Goal: Information Seeking & Learning: Learn about a topic

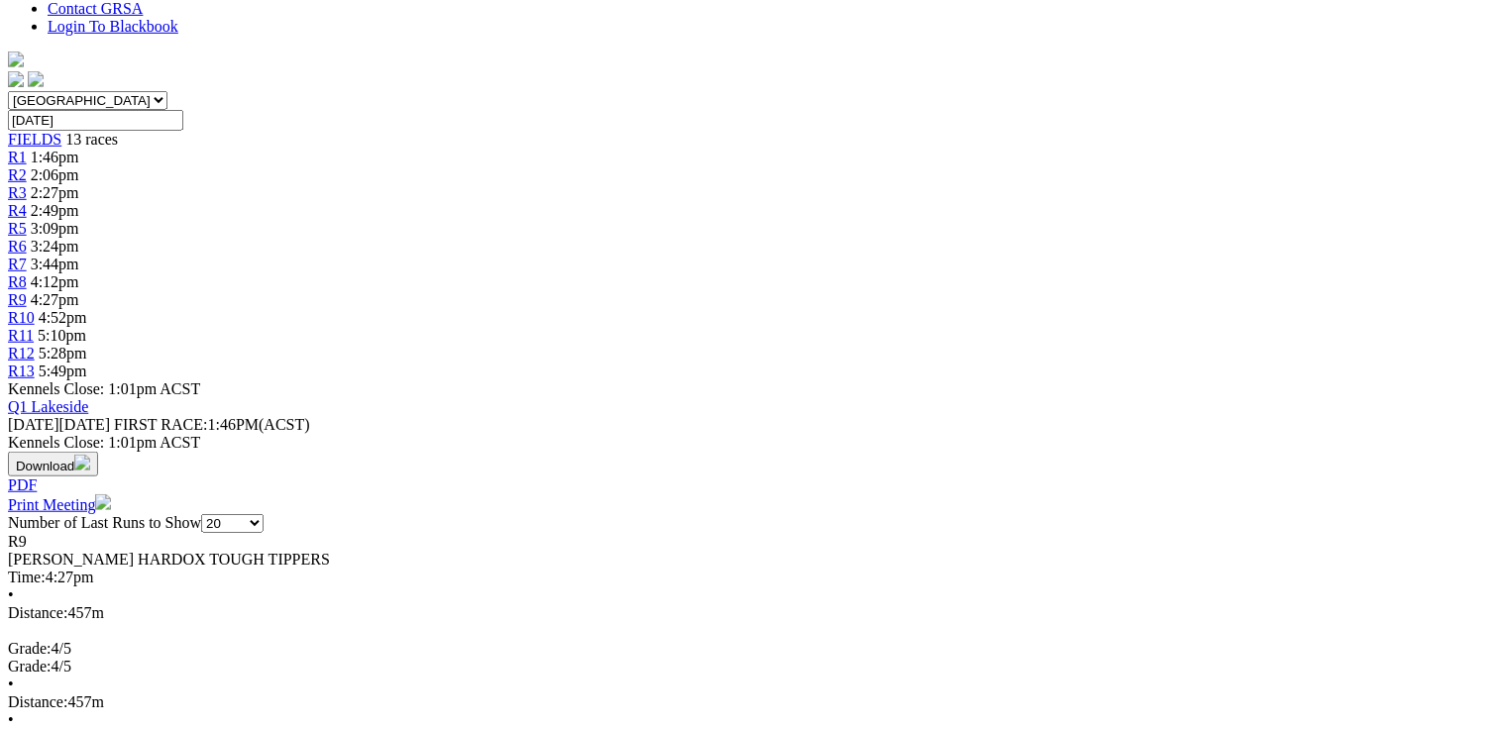
scroll to position [555, 0]
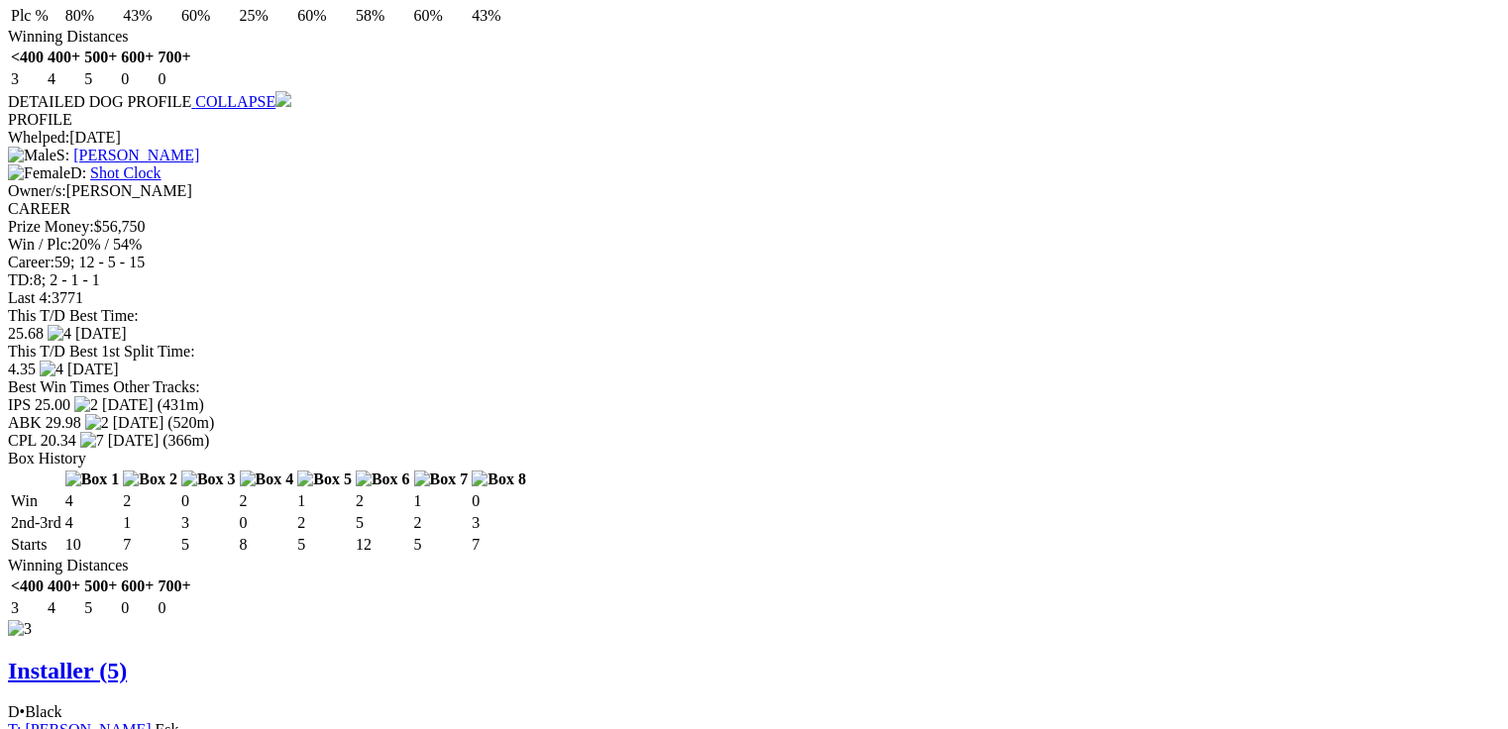
scroll to position [3562, 0]
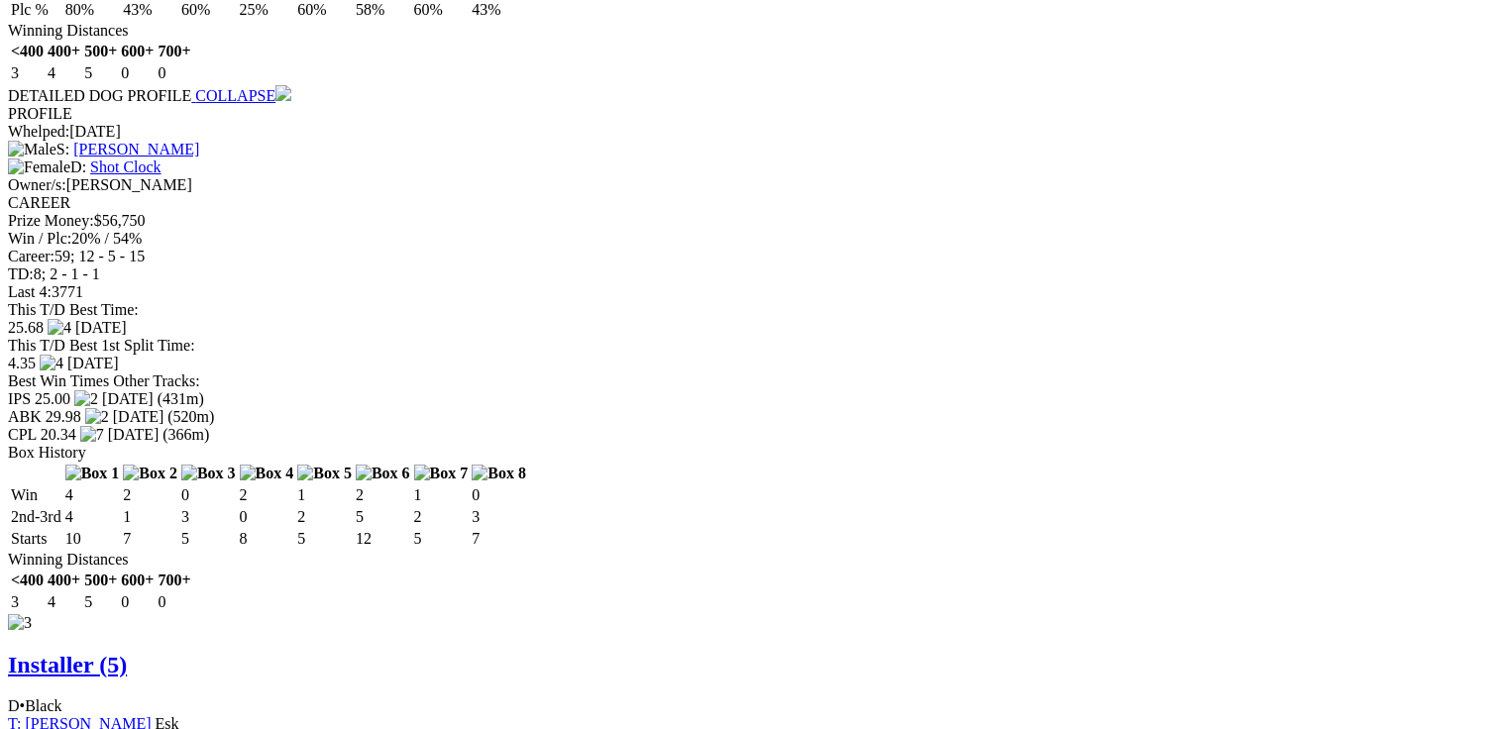
drag, startPoint x: 440, startPoint y: 458, endPoint x: 476, endPoint y: 447, distance: 37.3
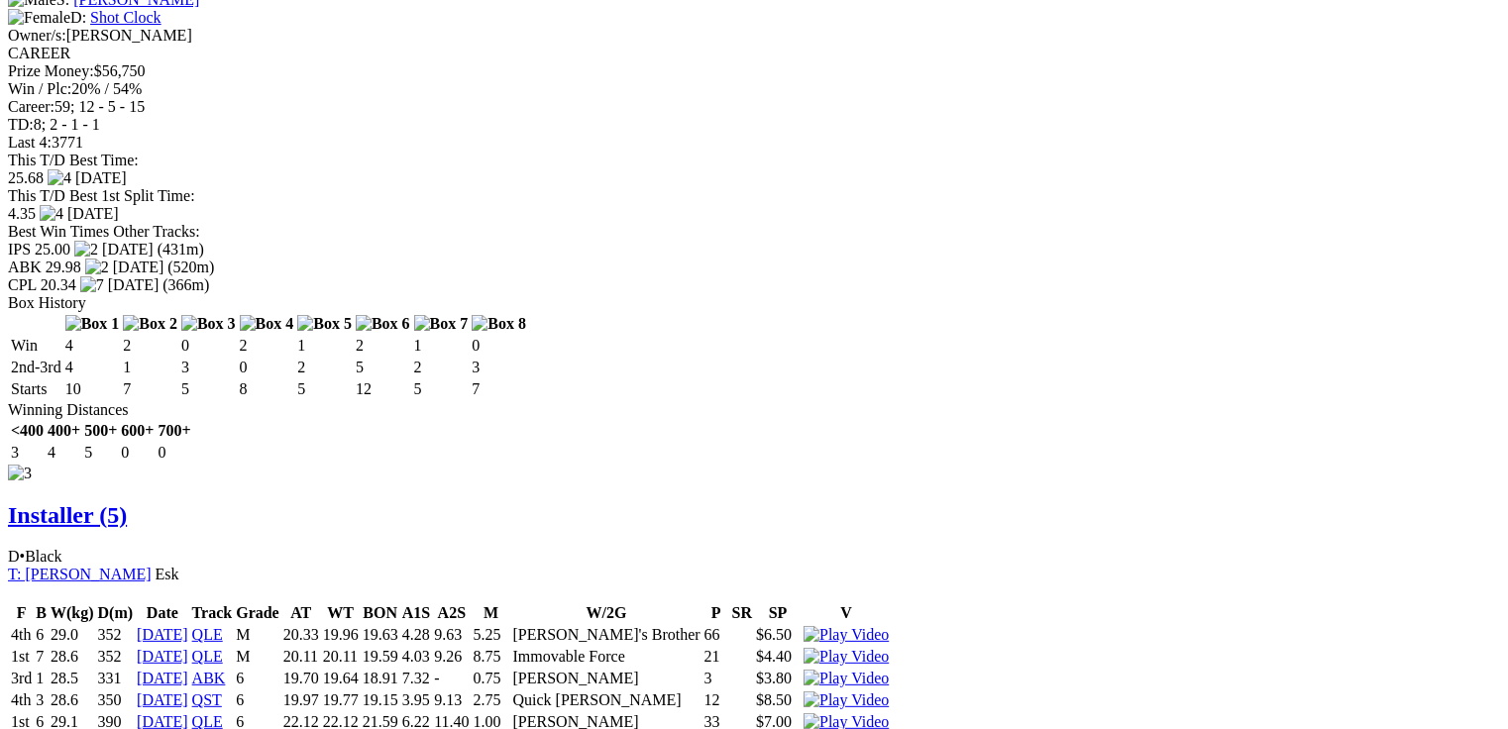
scroll to position [4117, 0]
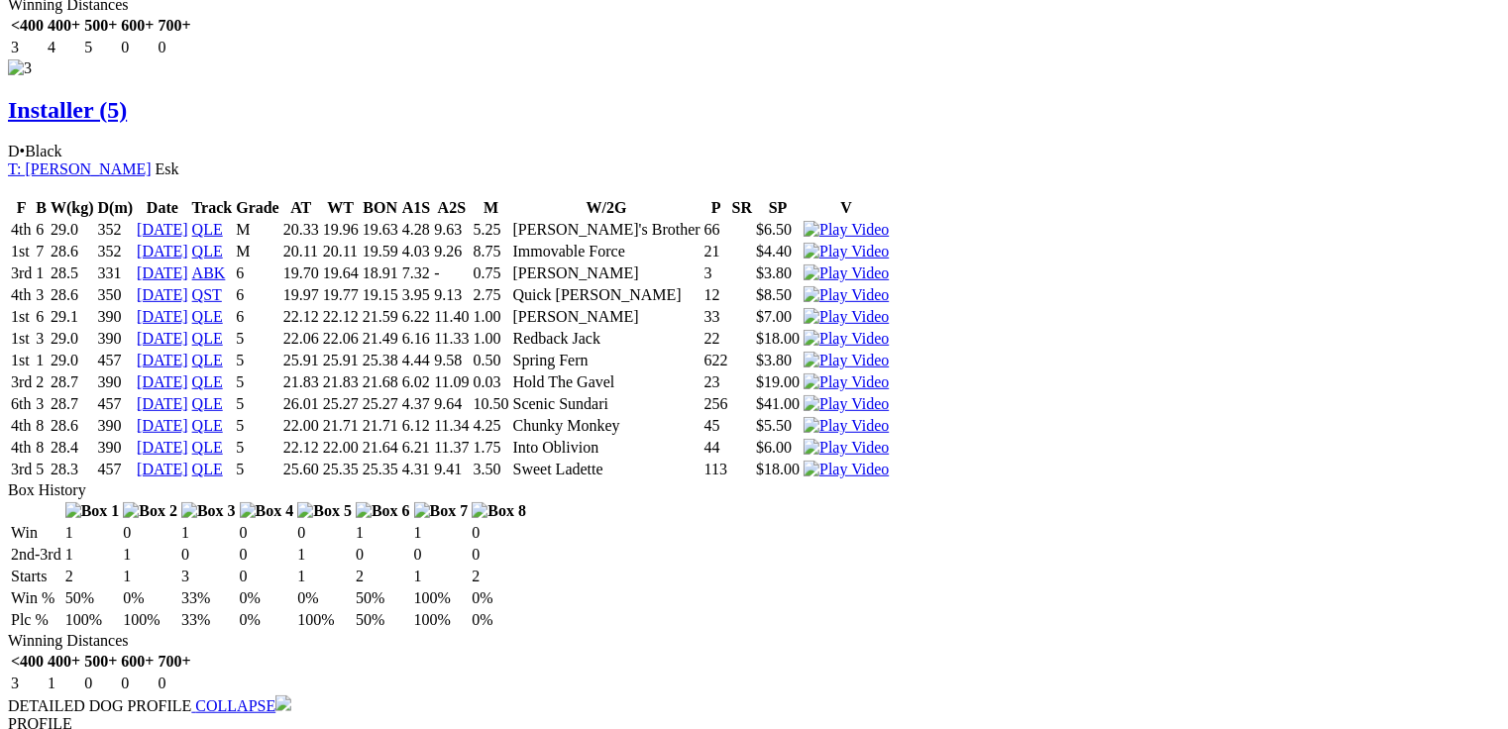
drag, startPoint x: 614, startPoint y: 544, endPoint x: 589, endPoint y: 533, distance: 28.0
drag, startPoint x: 600, startPoint y: 558, endPoint x: 615, endPoint y: 558, distance: 14.9
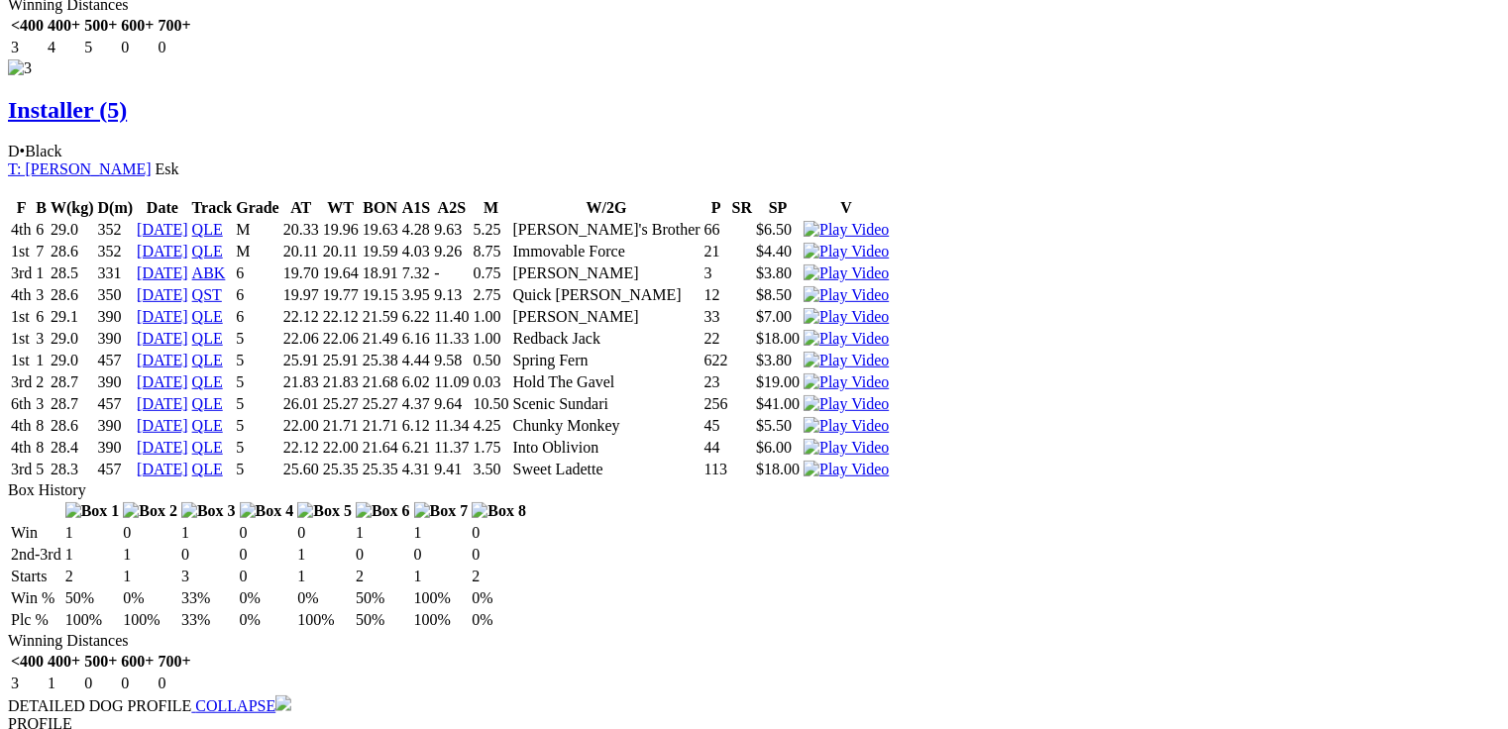
drag, startPoint x: 622, startPoint y: 523, endPoint x: 587, endPoint y: 507, distance: 39.0
drag, startPoint x: 623, startPoint y: 483, endPoint x: 614, endPoint y: 472, distance: 14.1
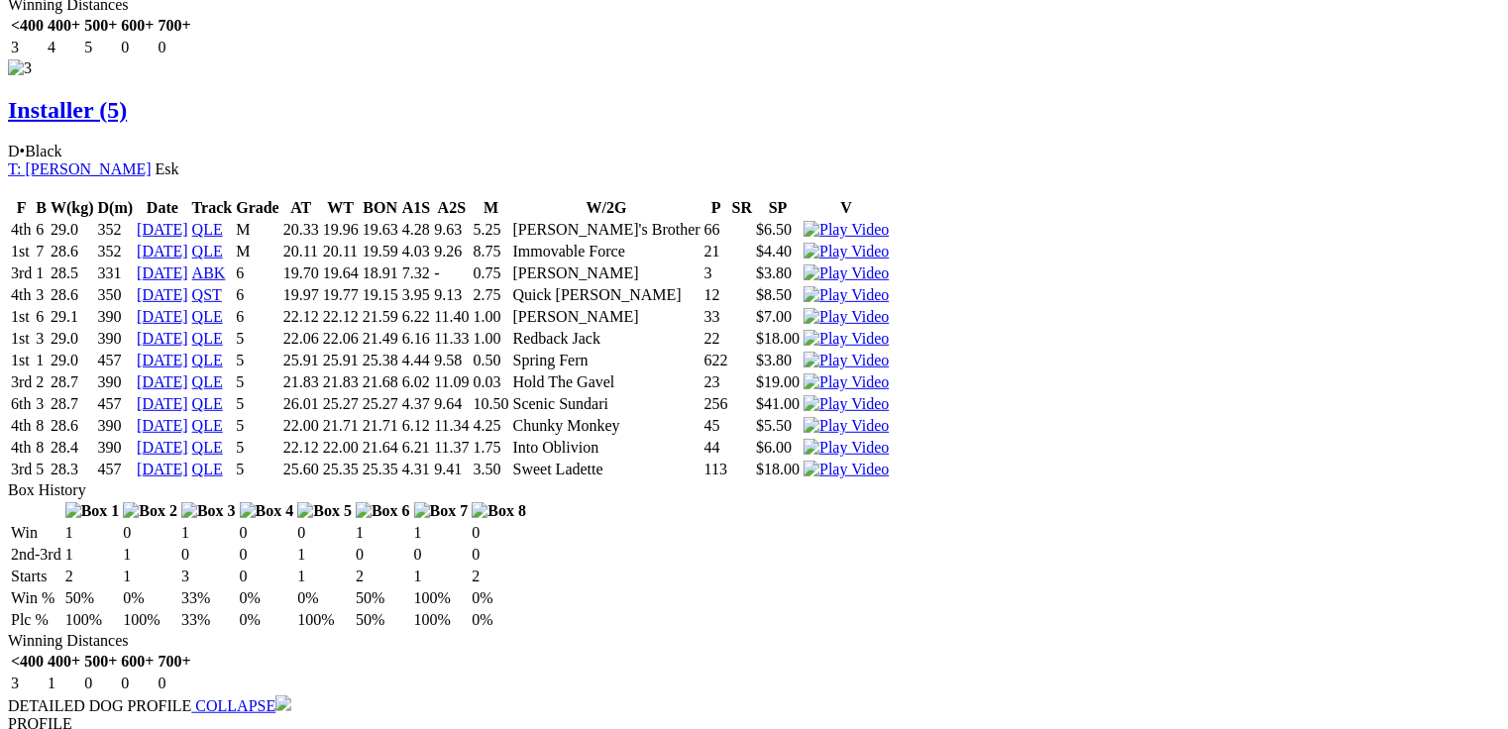
drag, startPoint x: 634, startPoint y: 468, endPoint x: 586, endPoint y: 453, distance: 50.8
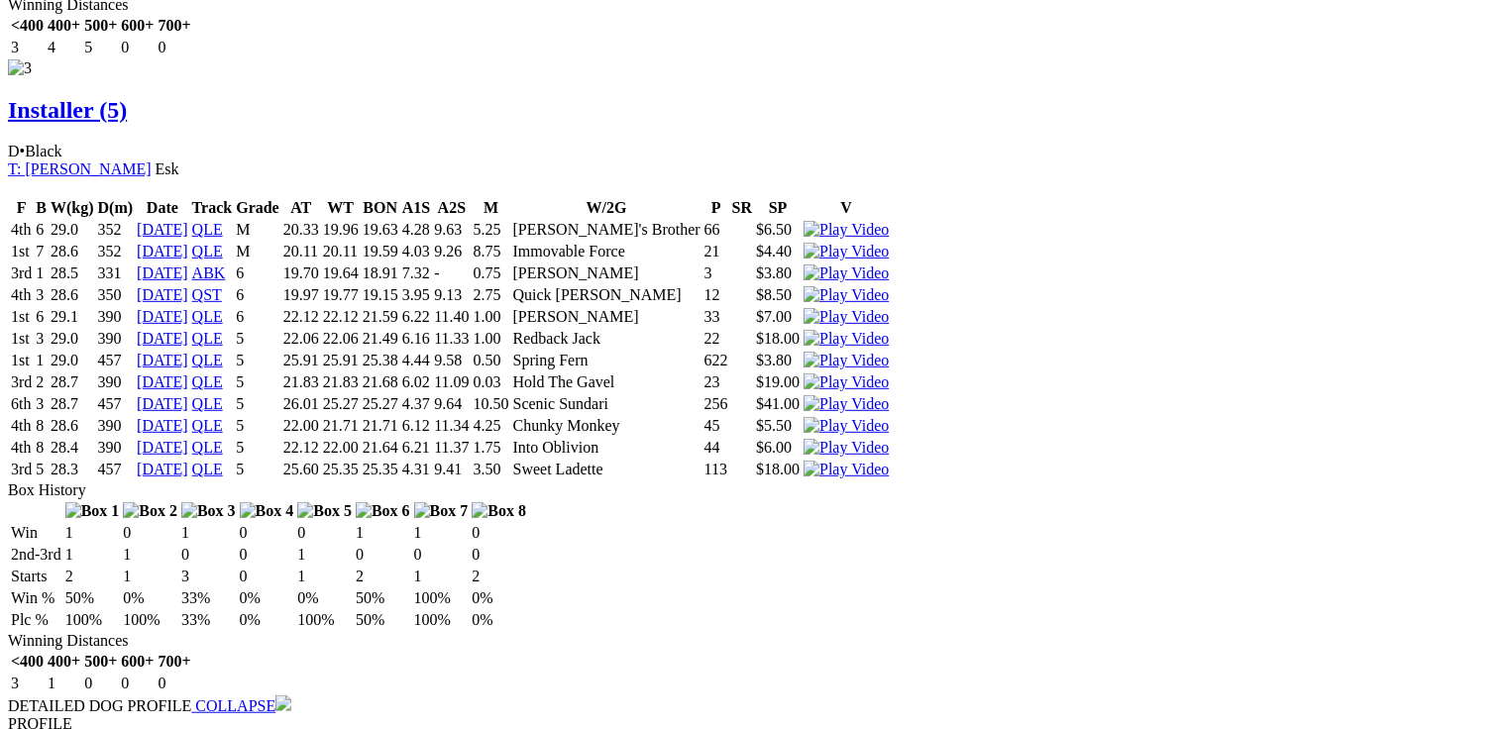
drag, startPoint x: 639, startPoint y: 445, endPoint x: 660, endPoint y: 449, distance: 21.2
drag, startPoint x: 637, startPoint y: 466, endPoint x: 674, endPoint y: 464, distance: 36.7
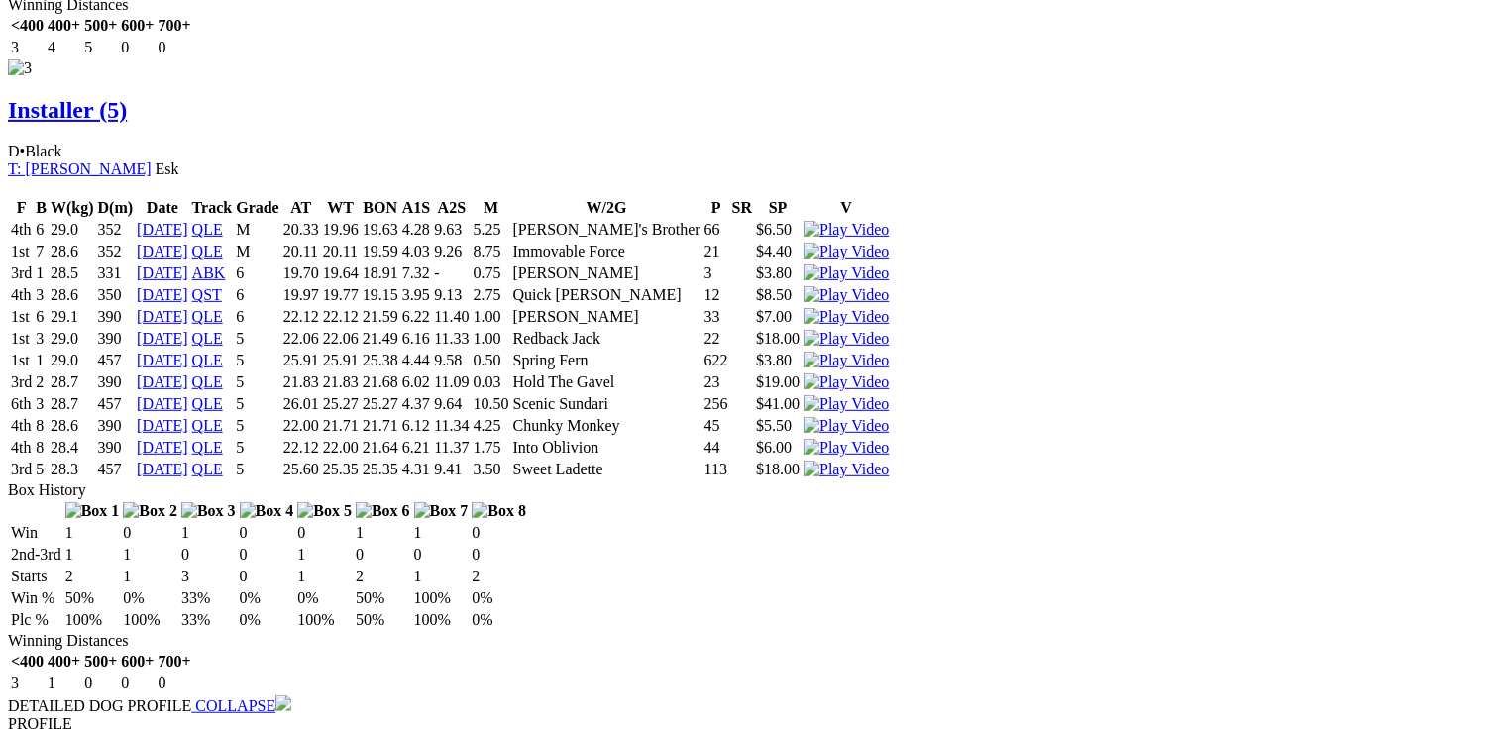
drag, startPoint x: 641, startPoint y: 481, endPoint x: 660, endPoint y: 480, distance: 18.9
drag, startPoint x: 621, startPoint y: 527, endPoint x: 665, endPoint y: 514, distance: 45.5
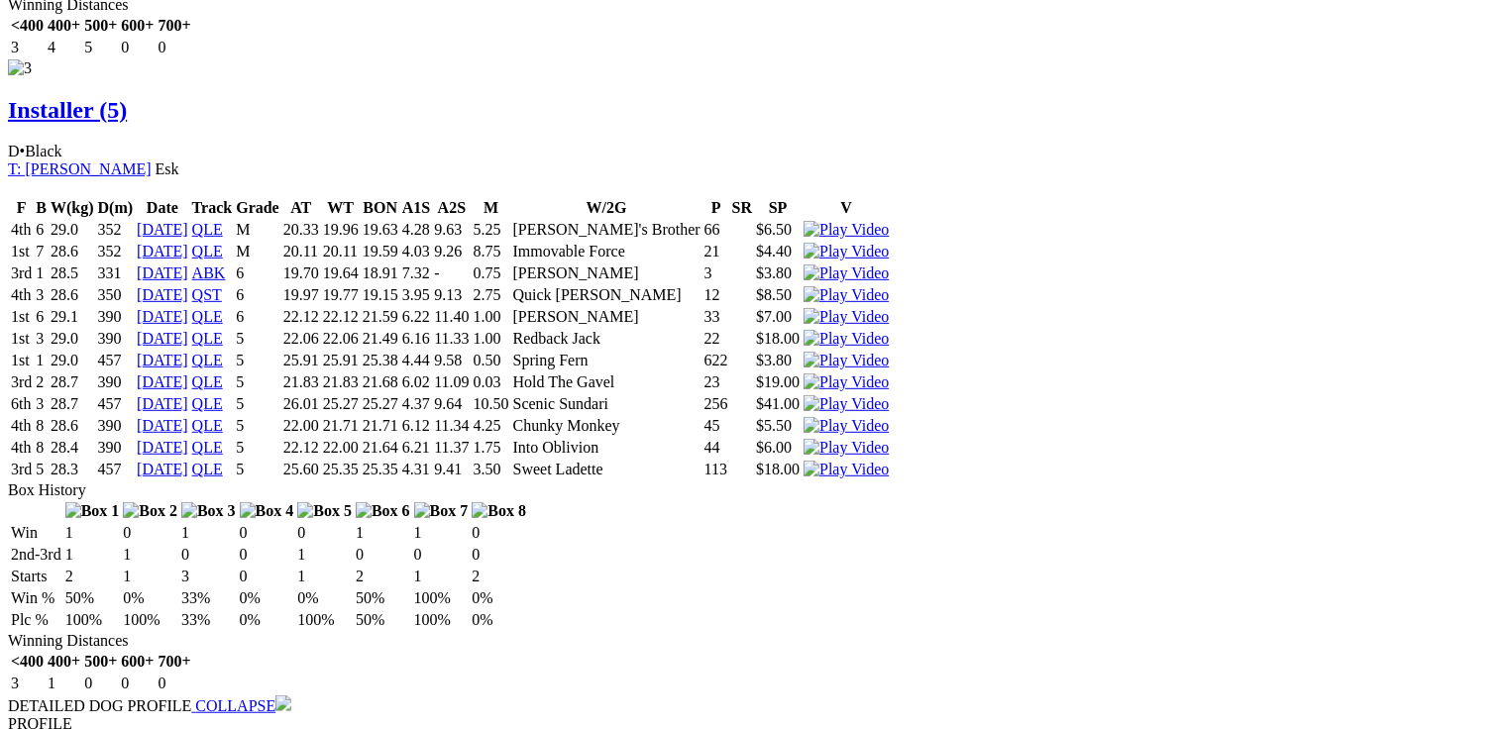
drag, startPoint x: 638, startPoint y: 561, endPoint x: 665, endPoint y: 561, distance: 26.8
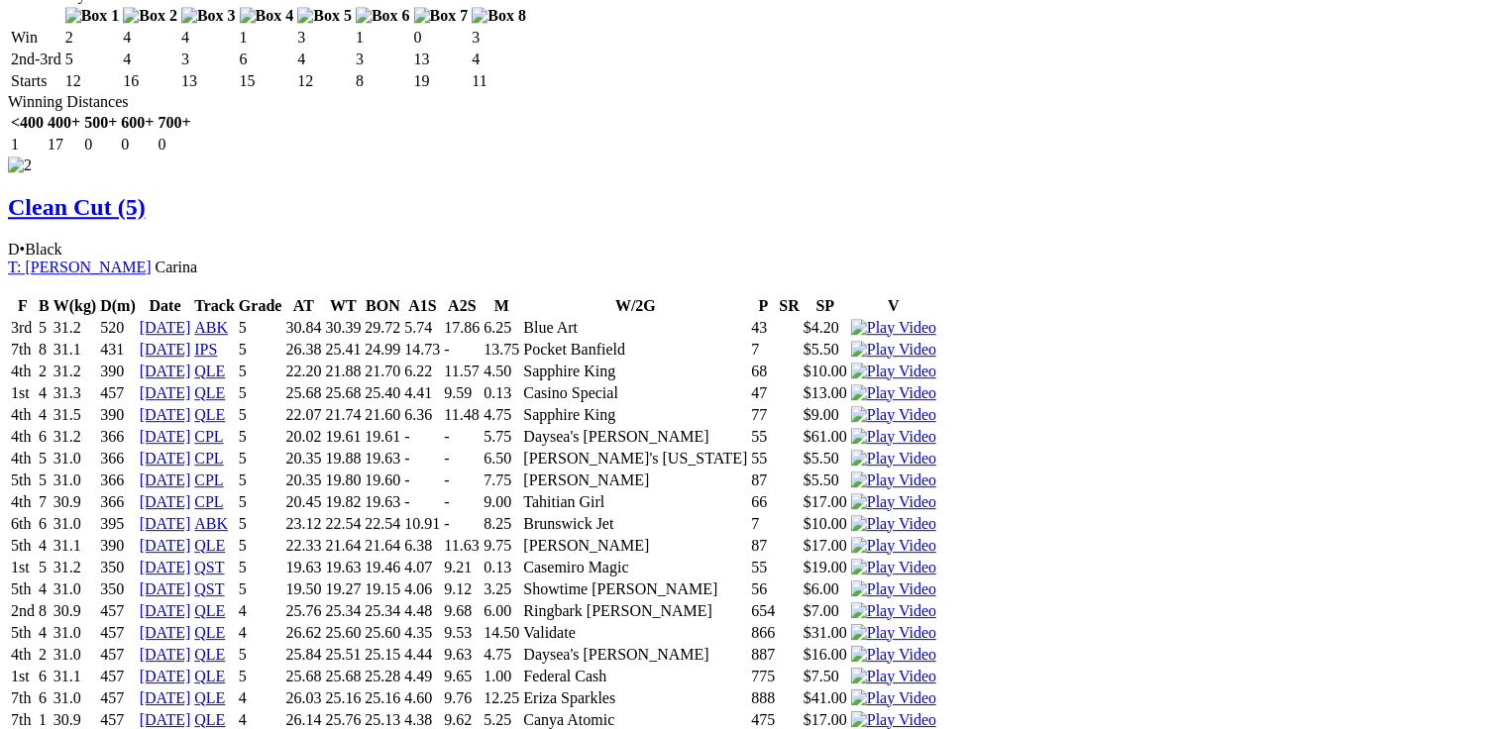
scroll to position [2349, 0]
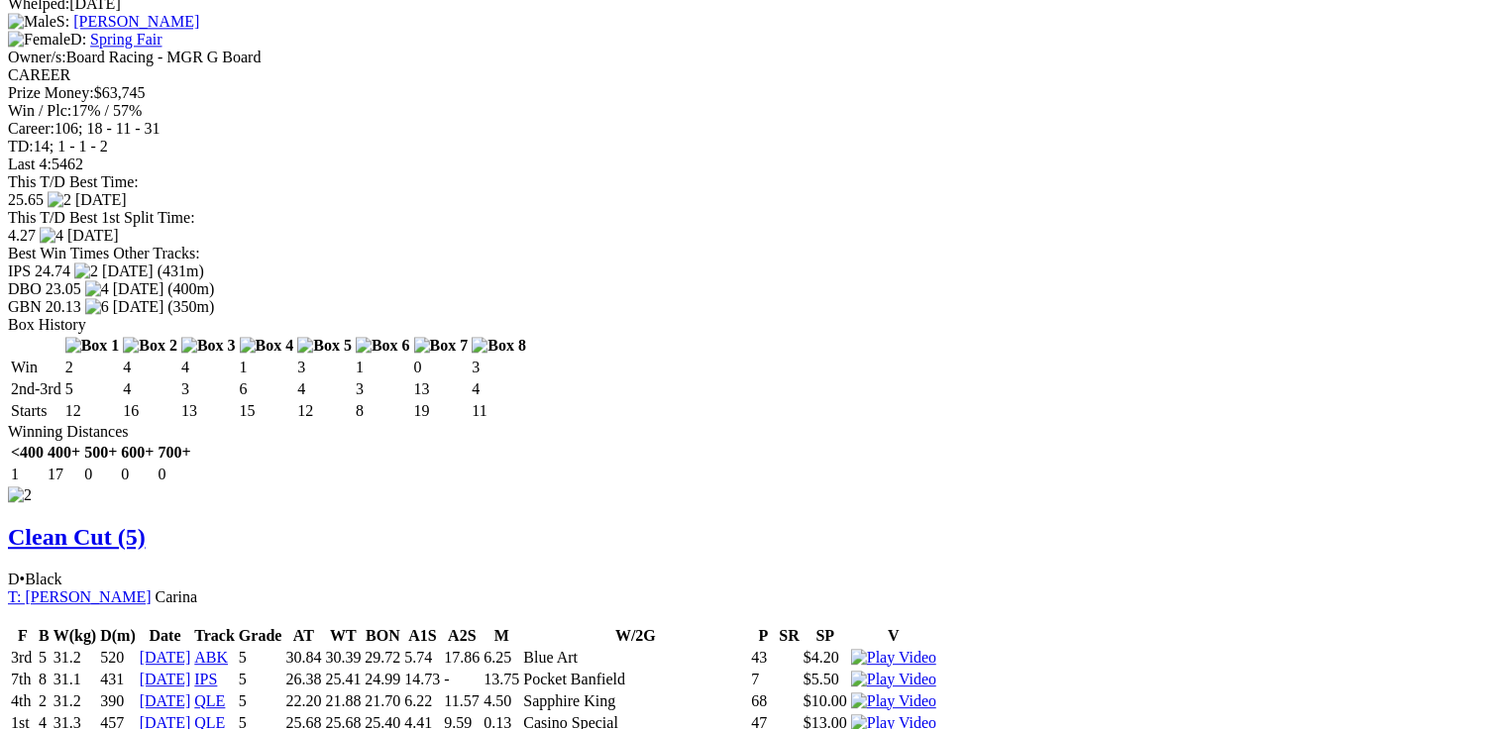
drag, startPoint x: 449, startPoint y: 485, endPoint x: 478, endPoint y: 483, distance: 28.8
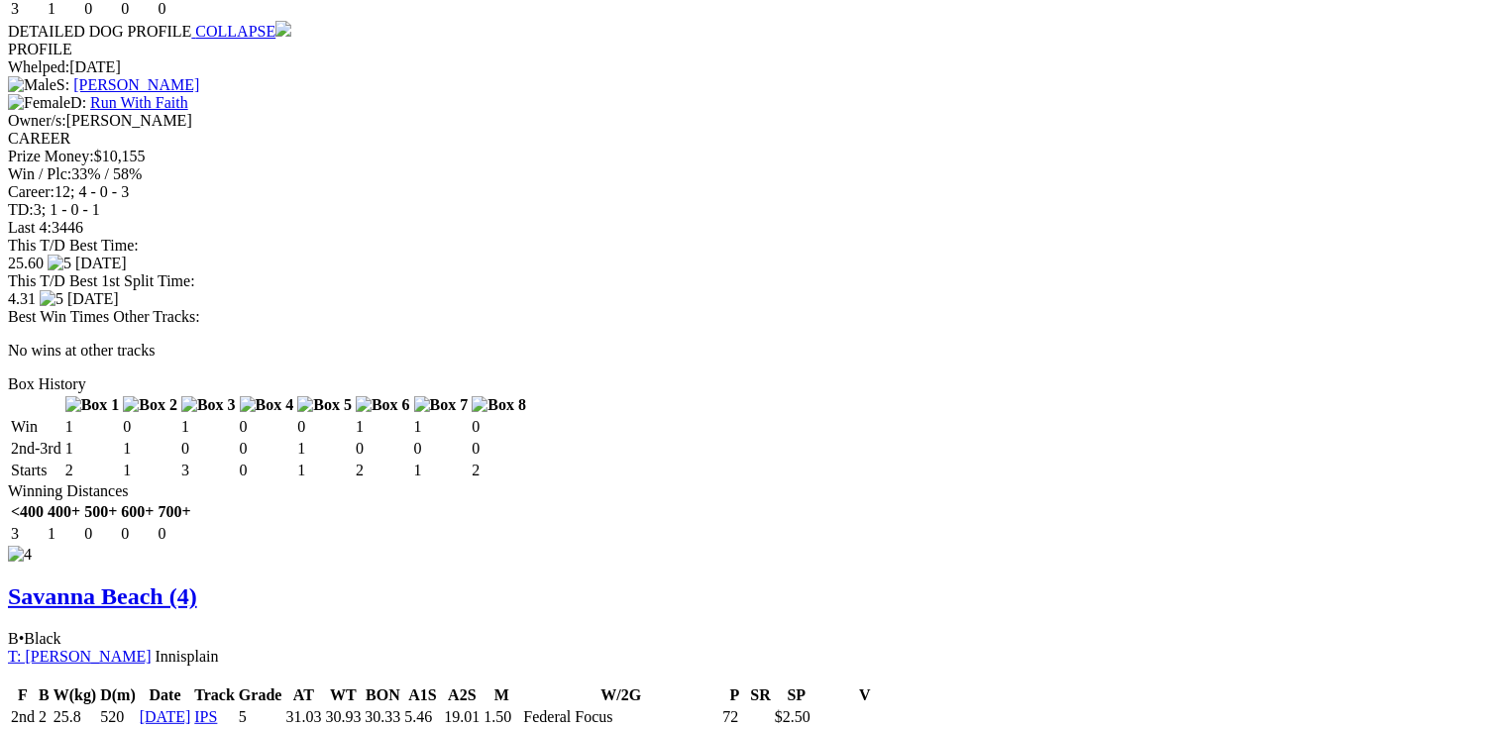
scroll to position [0, 0]
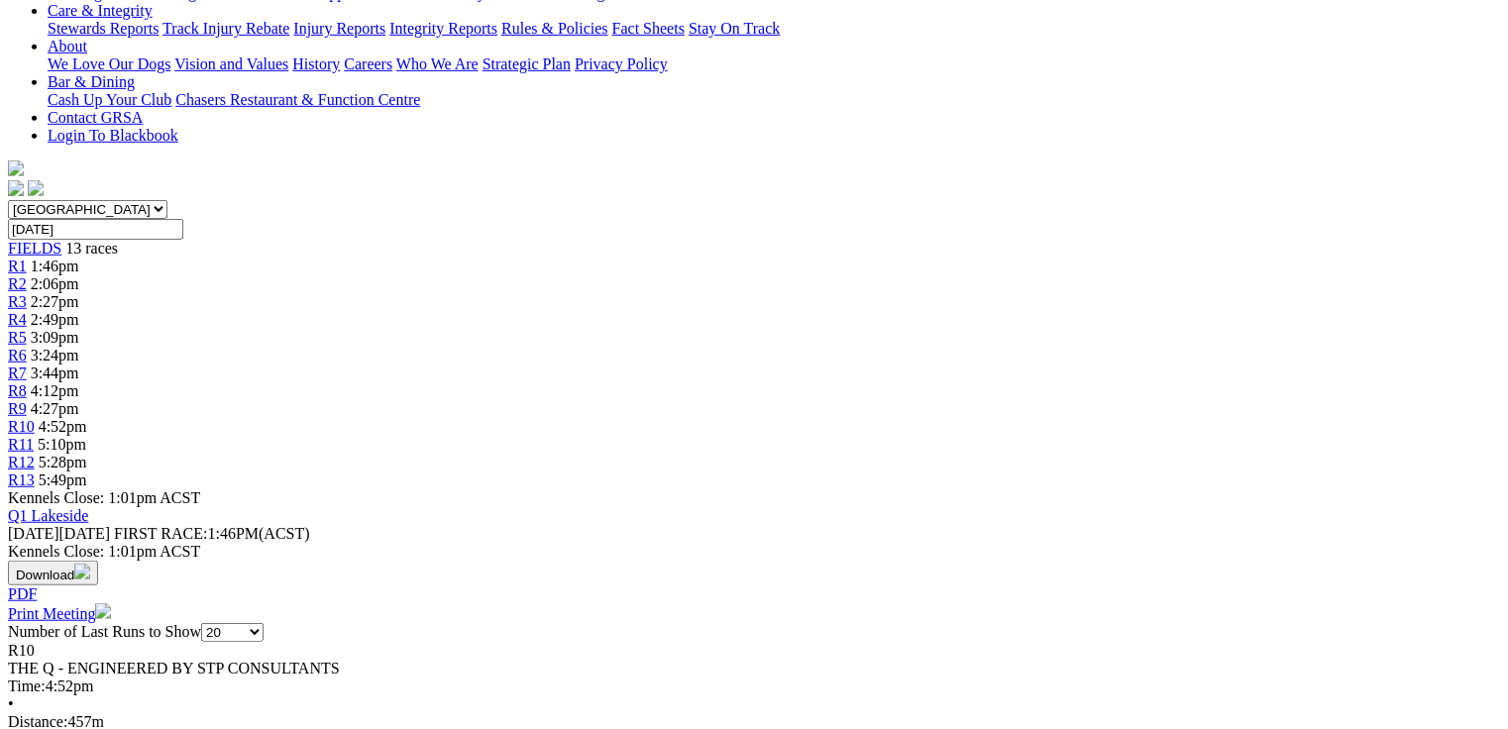
scroll to position [531, 0]
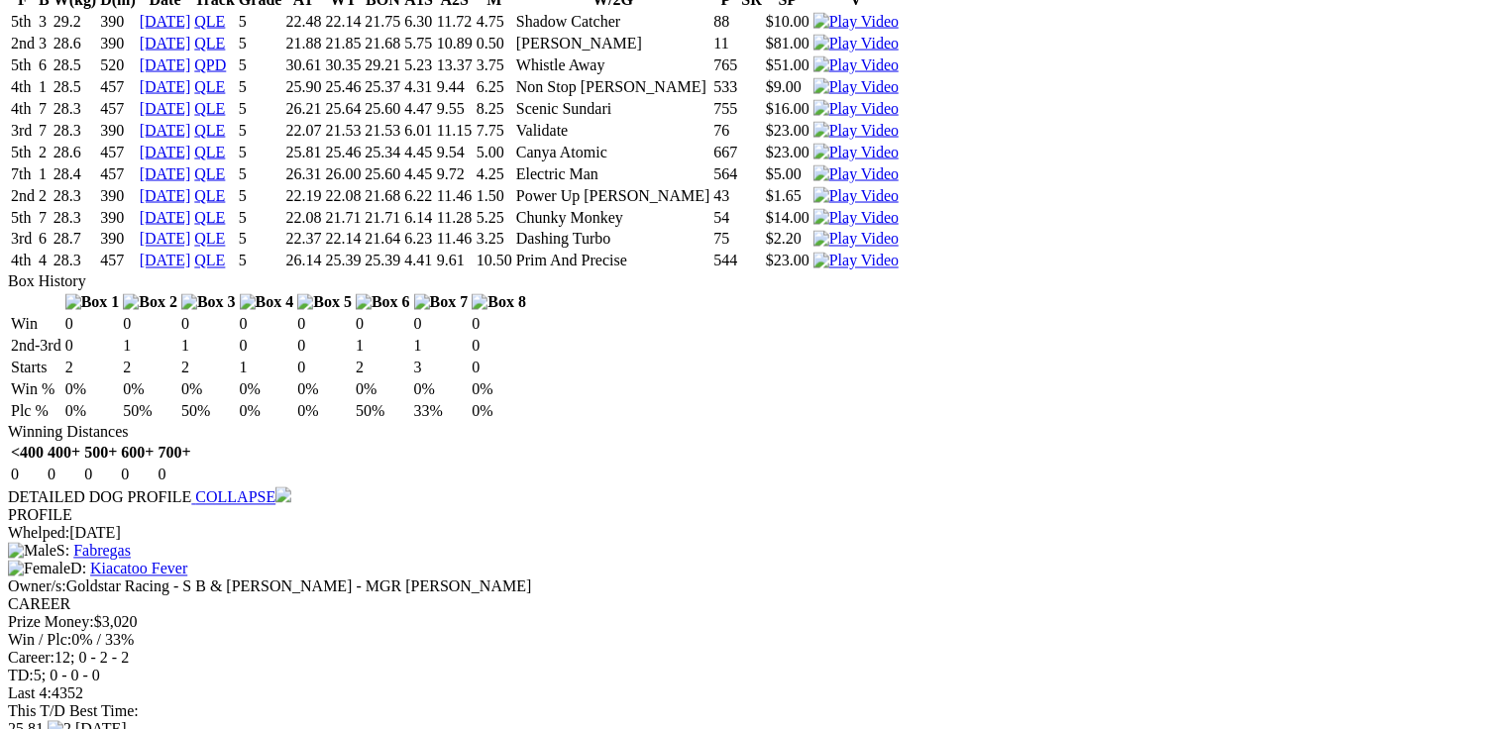
scroll to position [1641, 0]
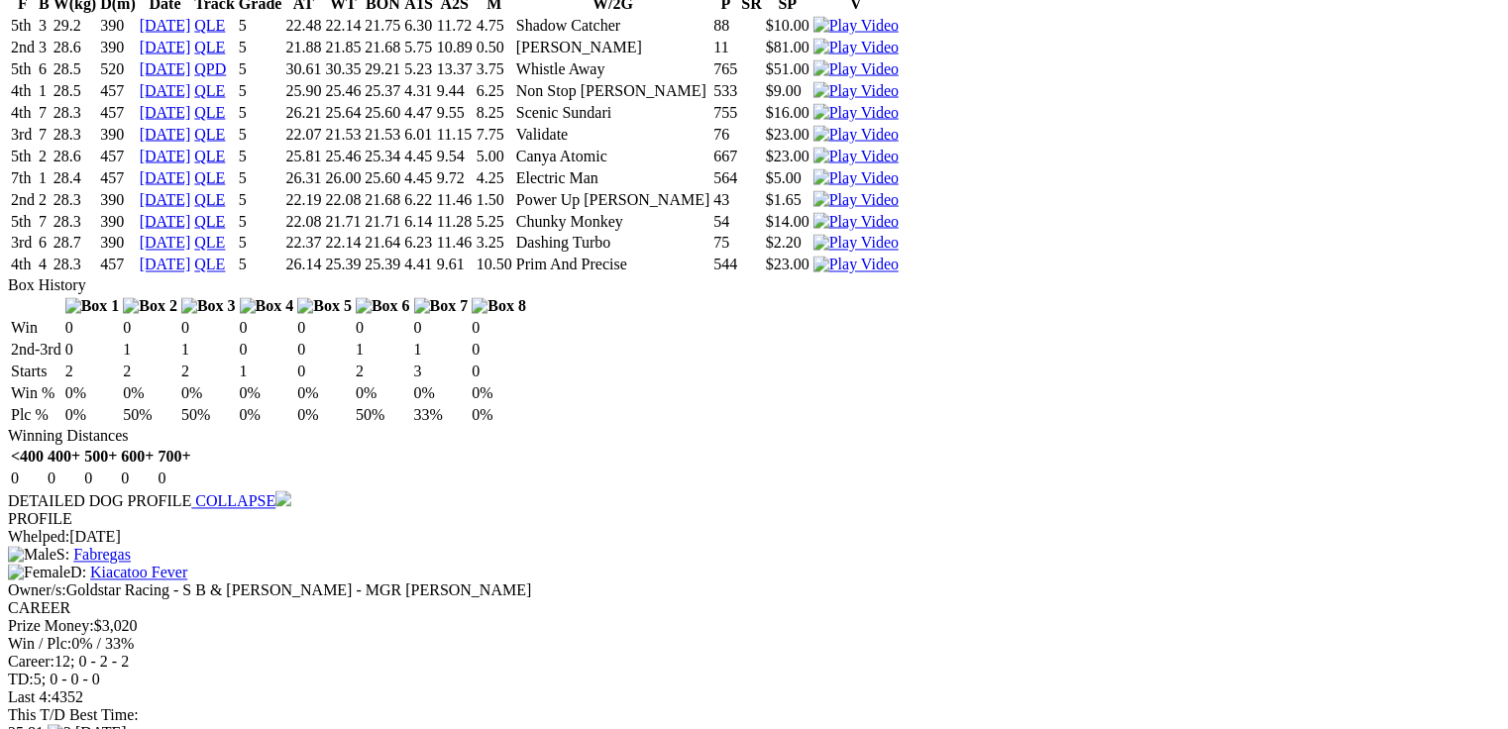
drag, startPoint x: 617, startPoint y: 192, endPoint x: 659, endPoint y: 190, distance: 41.7
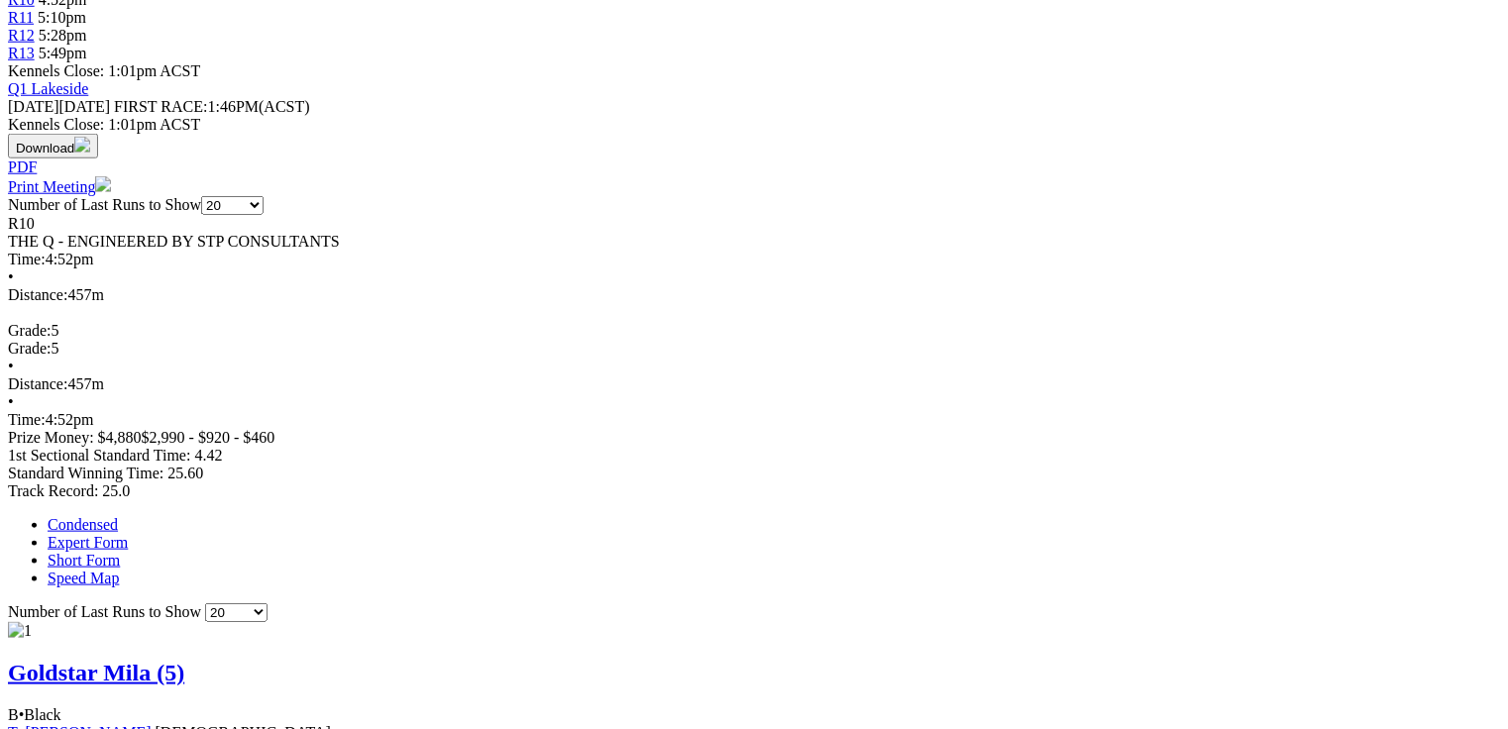
scroll to position [0, 0]
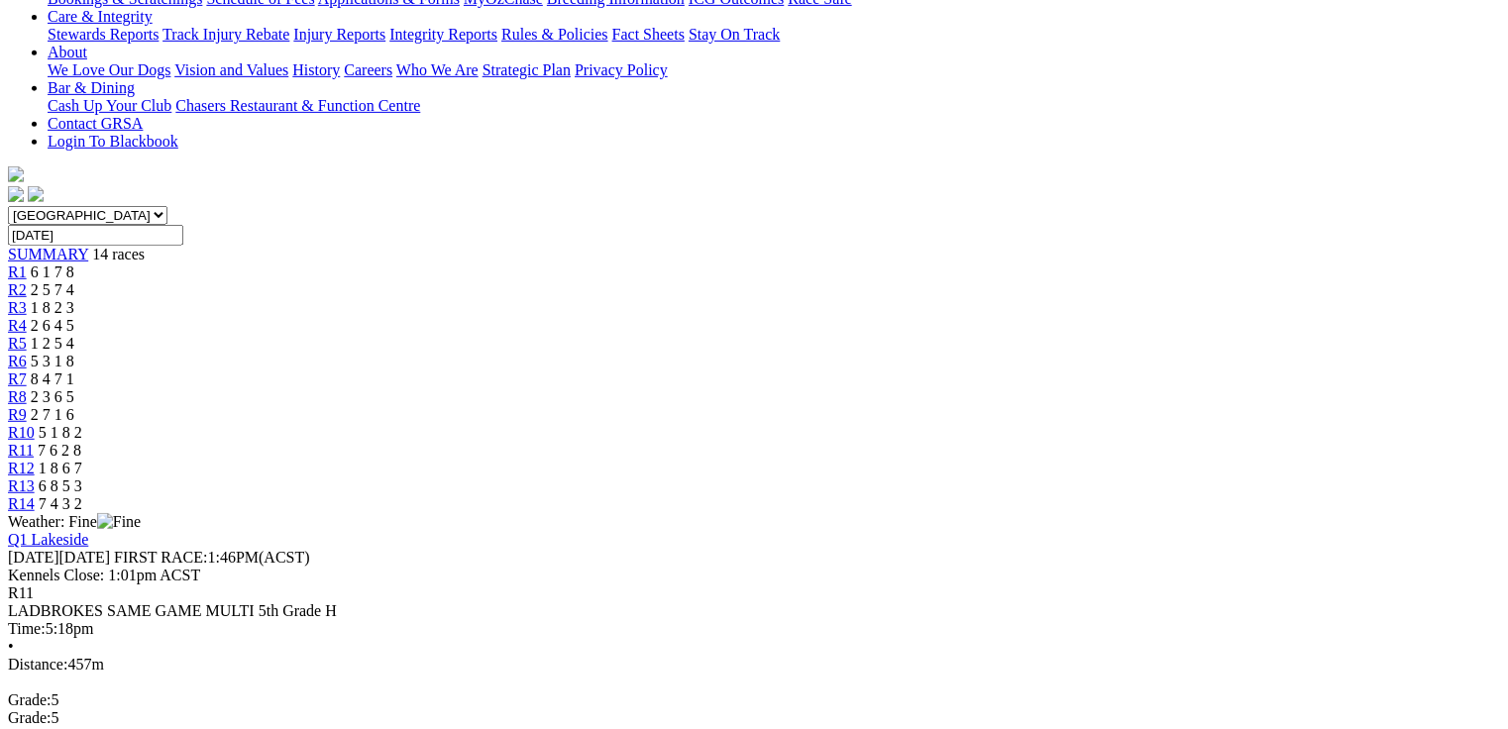
scroll to position [476, 0]
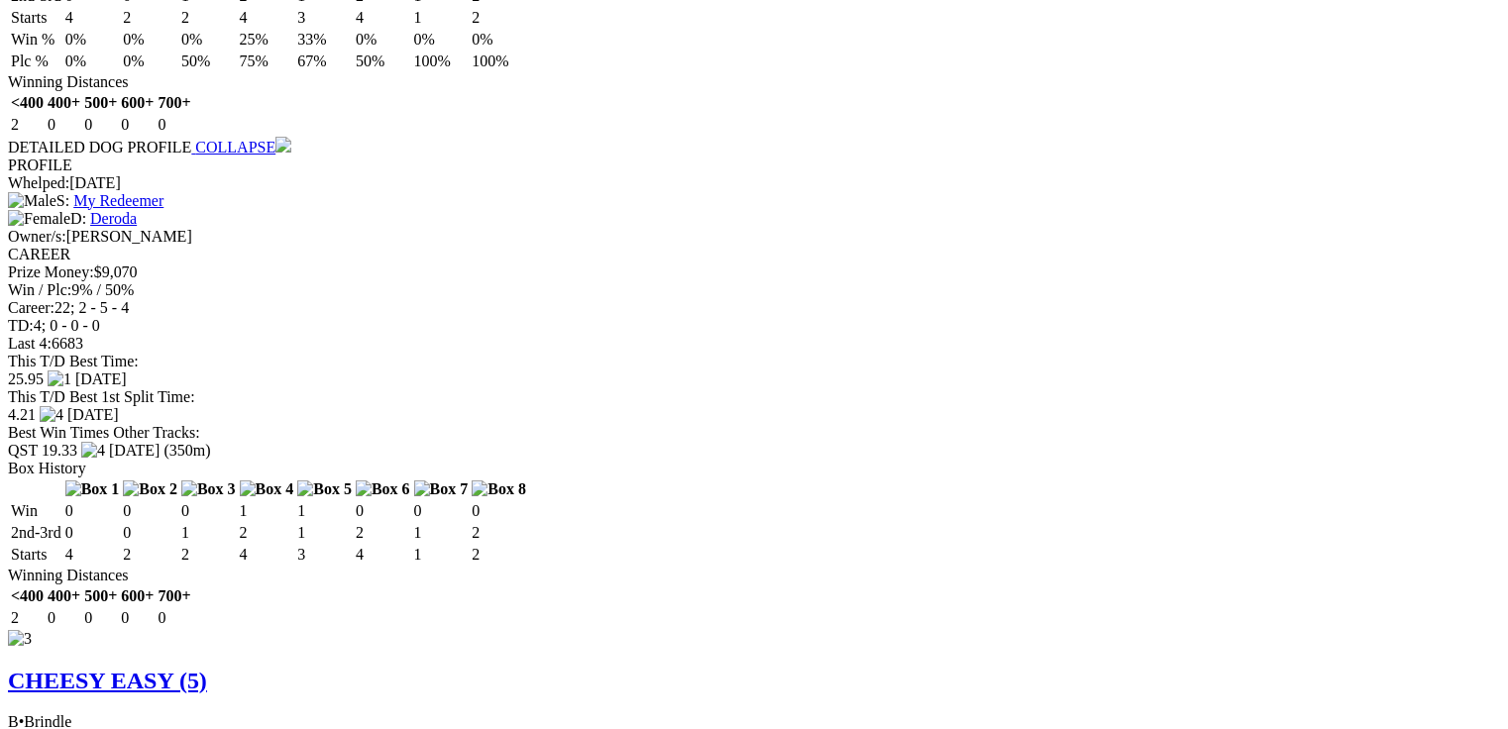
scroll to position [3472, 0]
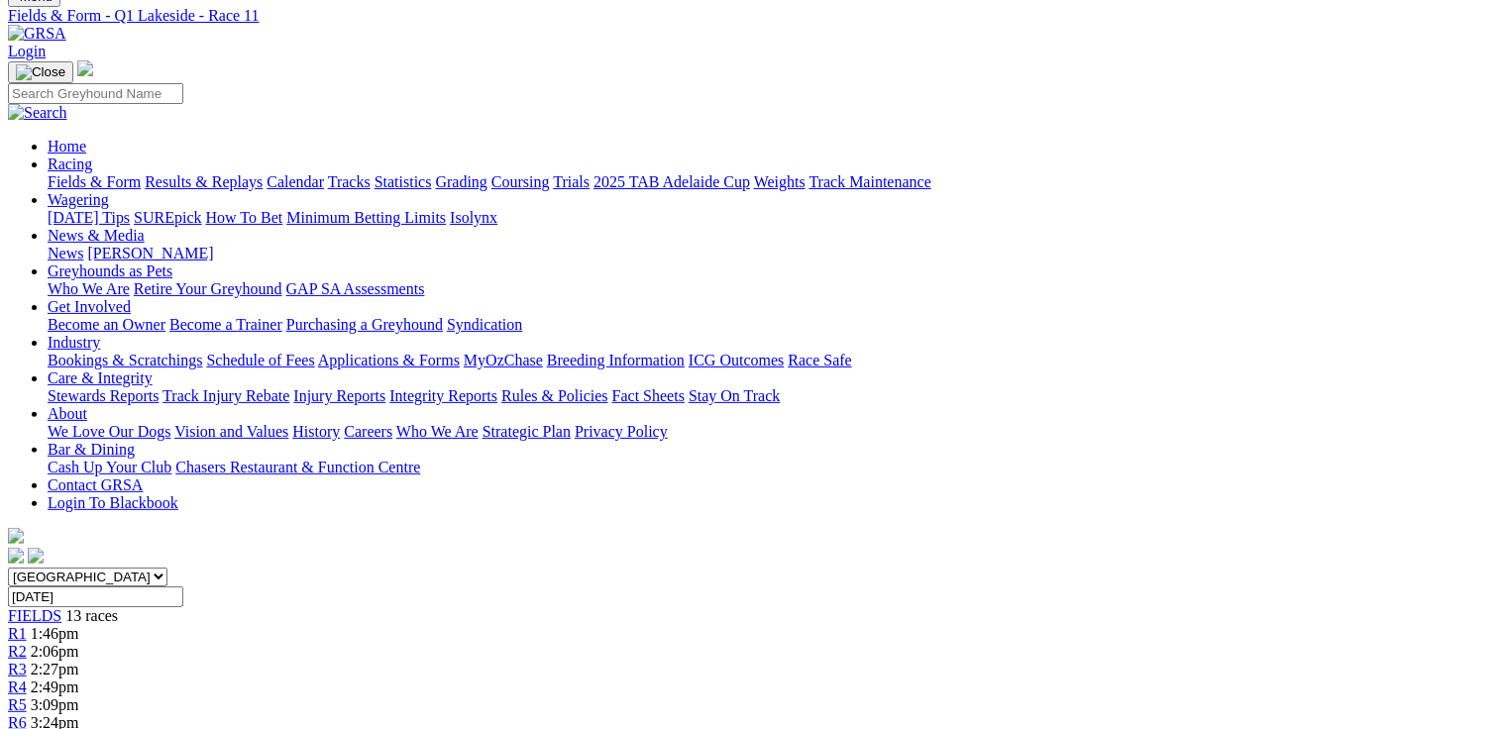
scroll to position [0, 73]
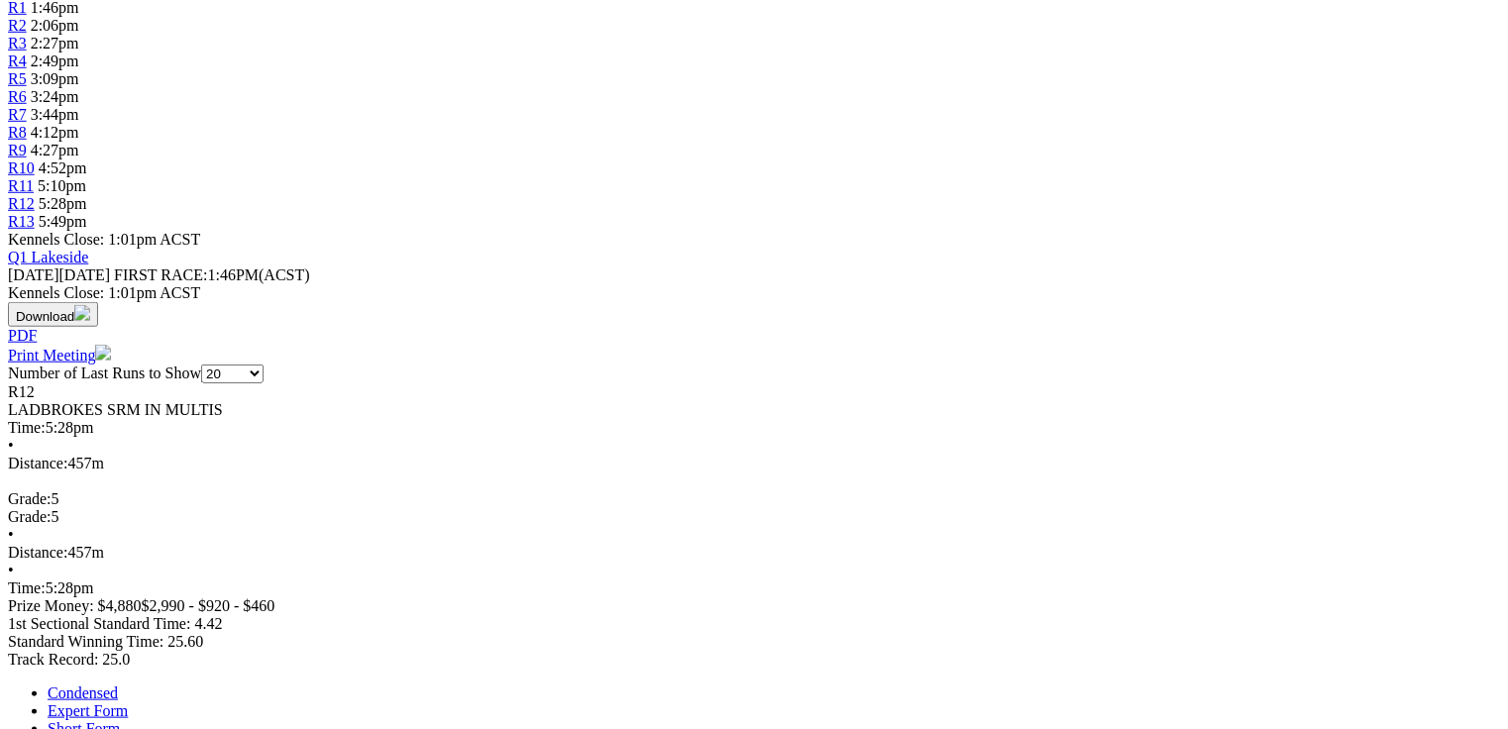
scroll to position [713, 0]
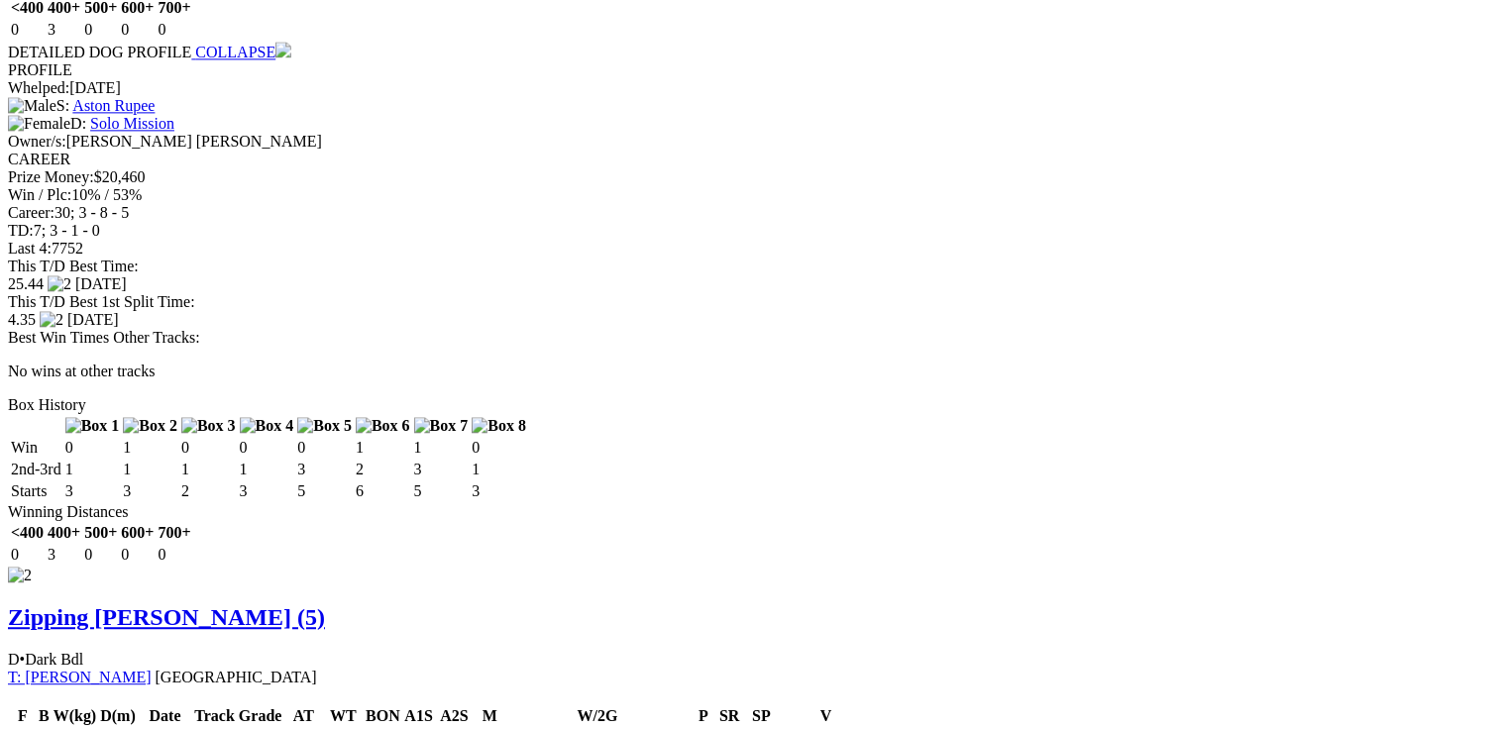
scroll to position [2299, 0]
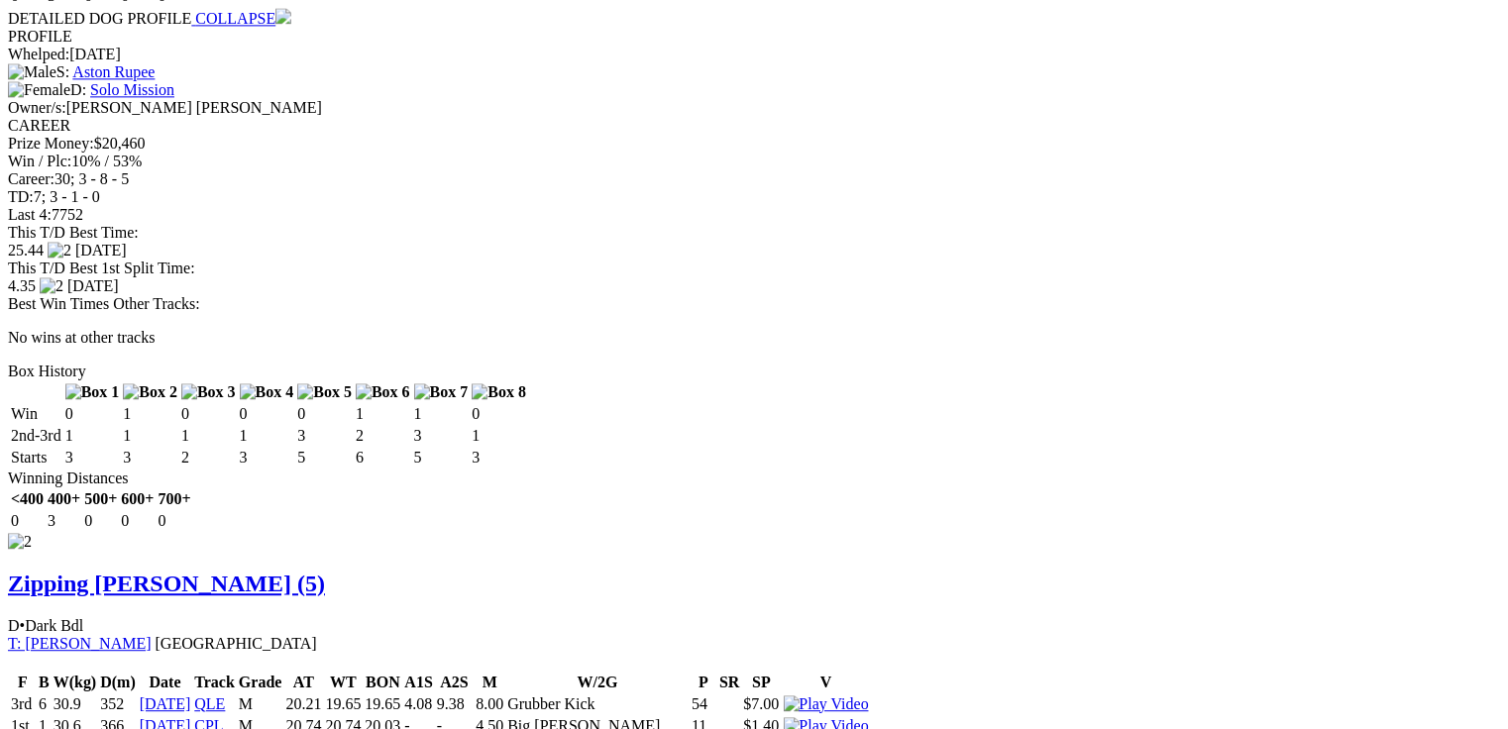
drag, startPoint x: 590, startPoint y: 308, endPoint x: 612, endPoint y: 303, distance: 23.3
drag, startPoint x: 468, startPoint y: 304, endPoint x: 819, endPoint y: 301, distance: 351.8
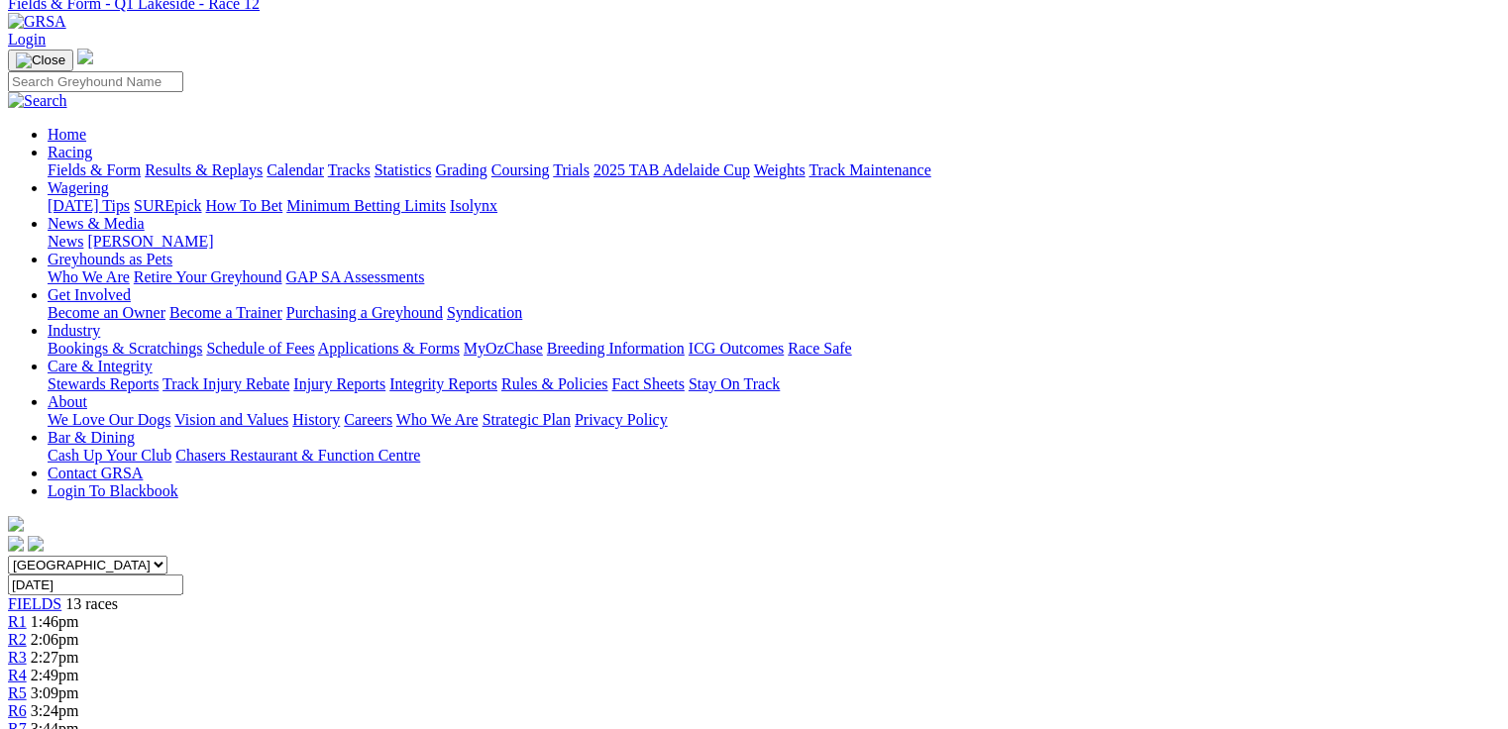
scroll to position [0, 0]
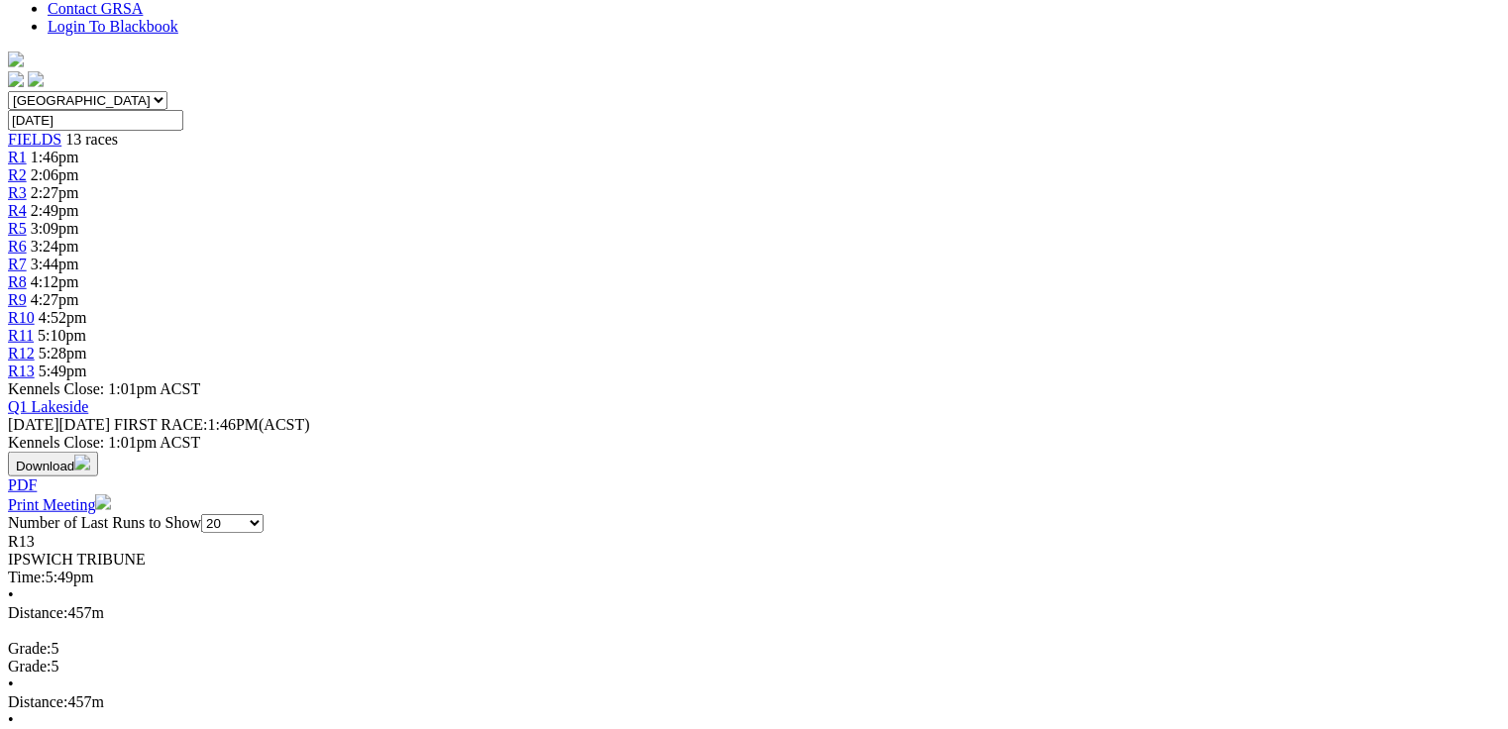
scroll to position [555, 0]
drag, startPoint x: 1318, startPoint y: 428, endPoint x: 1288, endPoint y: 437, distance: 31.0
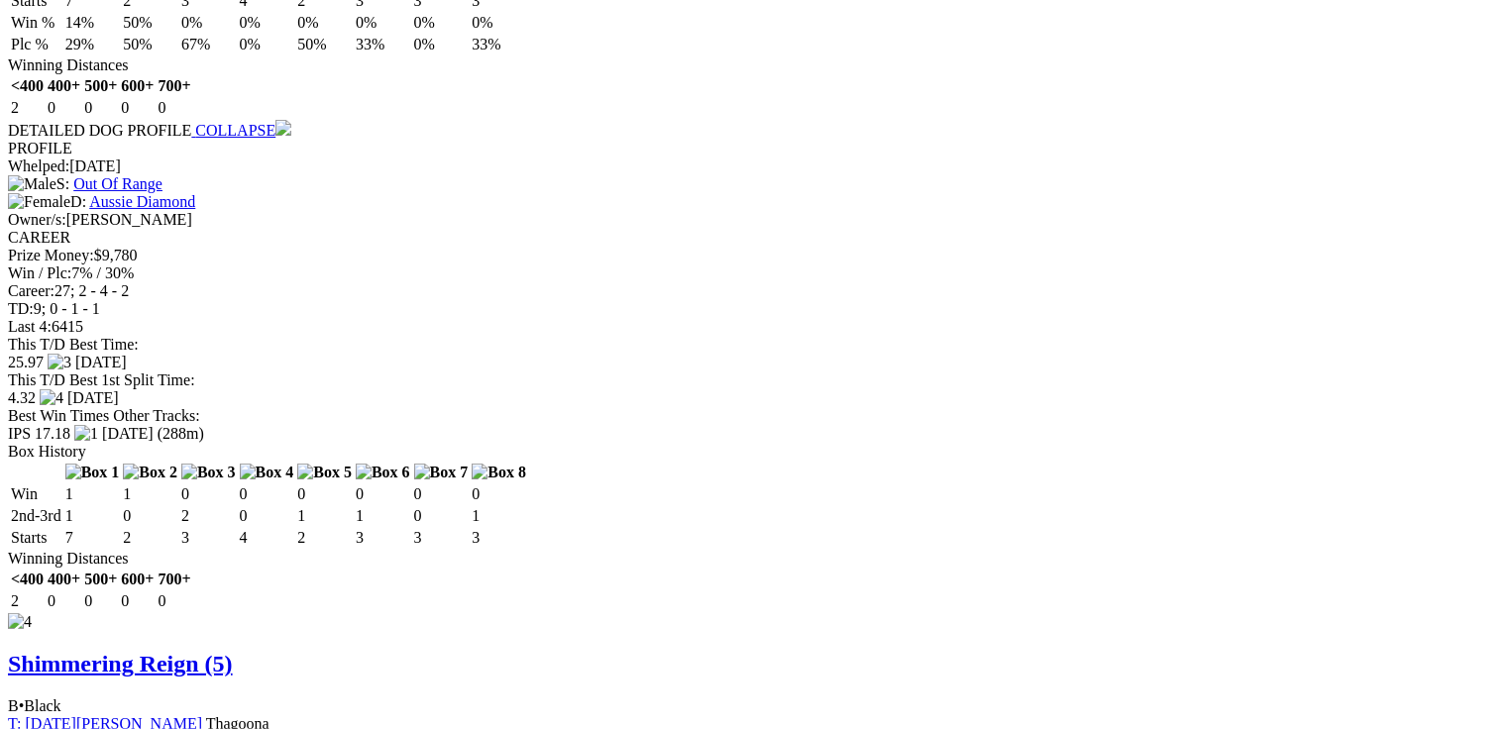
scroll to position [0, 0]
